Goal: Find contact information: Find contact information

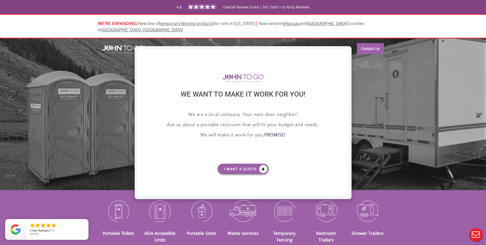
click at [344, 52] on div "X" at bounding box center [345, 53] width 8 height 9
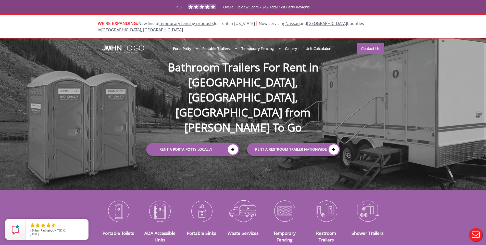
click at [52, 53] on header "Porta Potty Portable Toilets ADA Accessible Units Portable Sinks Waste Services…" at bounding box center [243, 49] width 486 height 20
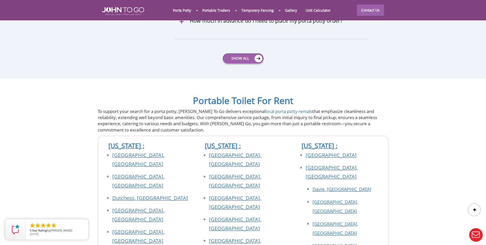
scroll to position [1811, 0]
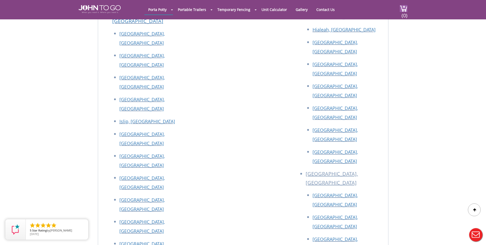
scroll to position [1783, 0]
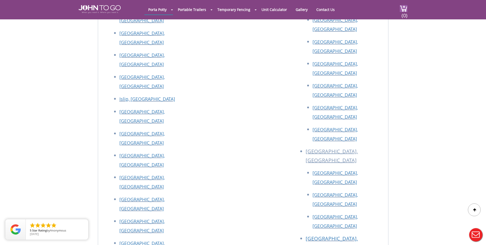
drag, startPoint x: 116, startPoint y: 149, endPoint x: 169, endPoint y: 151, distance: 53.1
copy link "[EMAIL_ADDRESS][DOMAIN_NAME]"
